Goal: Check status: Check status

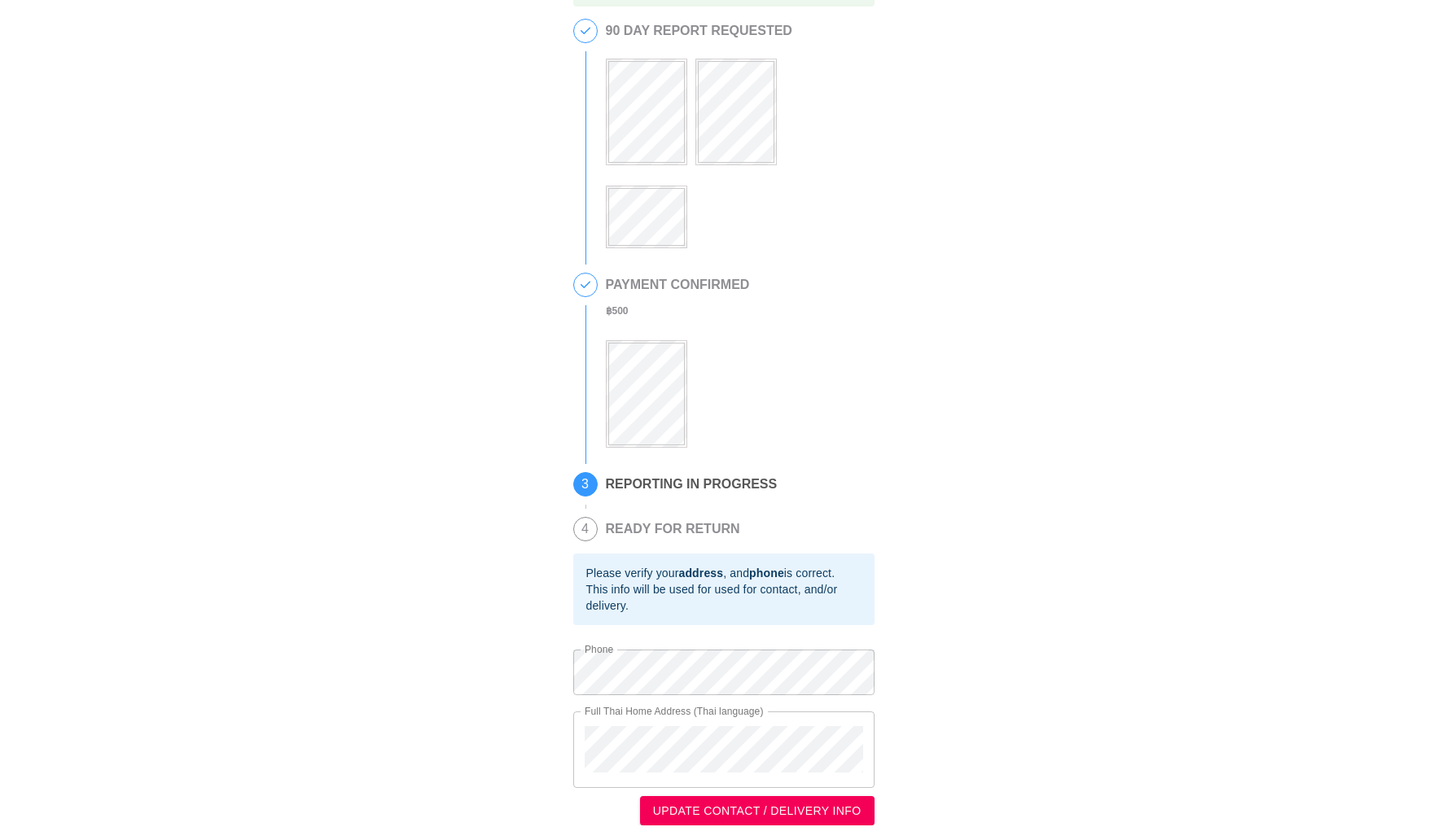
scroll to position [55, 0]
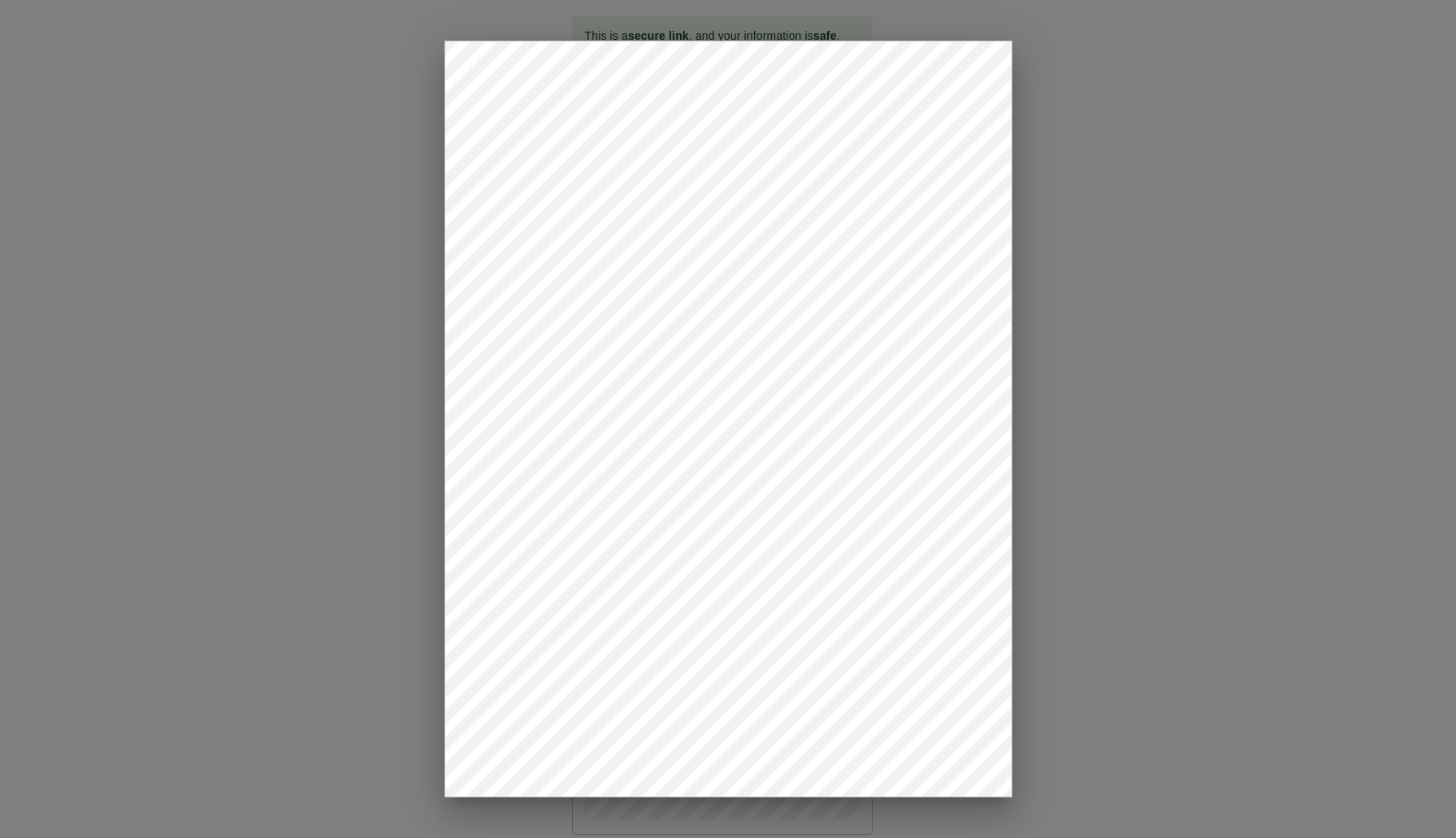
drag, startPoint x: 1290, startPoint y: 531, endPoint x: 1276, endPoint y: 531, distance: 14.0
